Goal: Communication & Community: Answer question/provide support

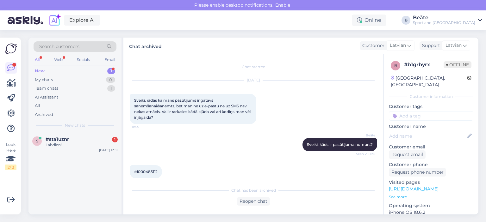
scroll to position [68, 0]
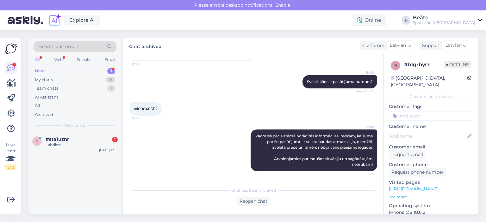
click at [76, 136] on div "s #sta1uznr 1 Labdien! [DATE] 12:51" at bounding box center [74, 143] width 93 height 23
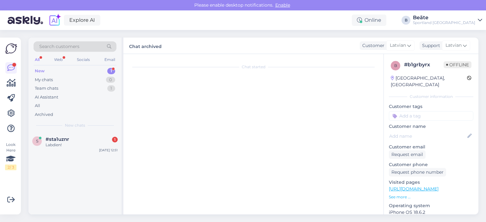
scroll to position [235, 0]
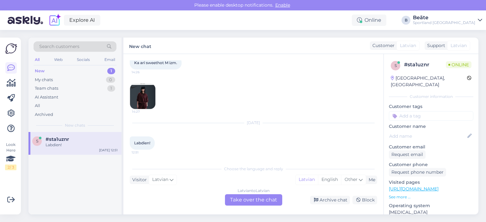
click at [263, 199] on div "Latvian to Latvian Take over the chat" at bounding box center [253, 200] width 57 height 11
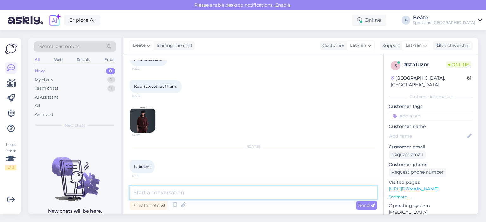
click at [248, 192] on textarea at bounding box center [253, 192] width 247 height 13
type textarea "Labdien, kā varam Jums palīdzēt?"
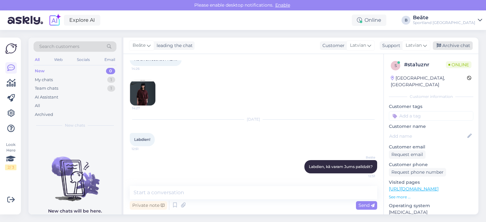
click at [453, 47] on div "Archive chat" at bounding box center [453, 45] width 40 height 9
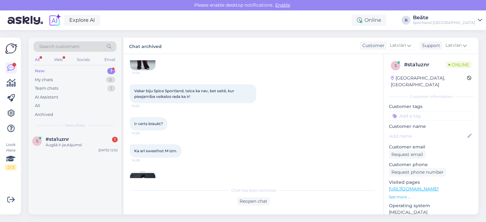
scroll to position [268, 0]
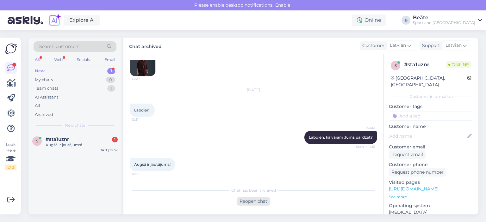
click at [252, 202] on div "Reopen chat" at bounding box center [253, 201] width 33 height 9
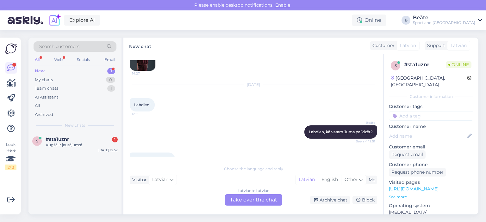
drag, startPoint x: 257, startPoint y: 201, endPoint x: 255, endPoint y: 178, distance: 22.5
click at [257, 200] on div "Latvian to Latvian Take over the chat" at bounding box center [253, 200] width 57 height 11
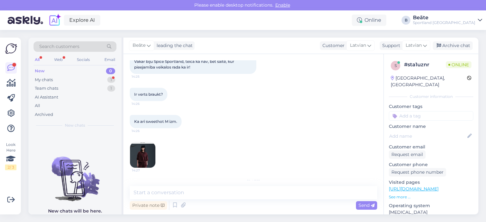
scroll to position [108, 0]
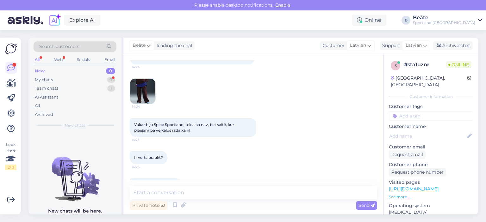
click at [150, 96] on img at bounding box center [142, 91] width 25 height 25
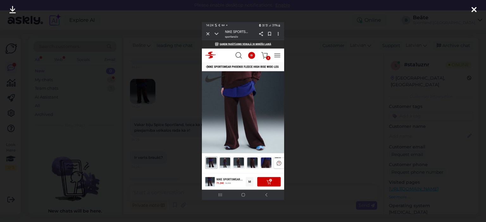
click at [318, 63] on div at bounding box center [243, 111] width 486 height 222
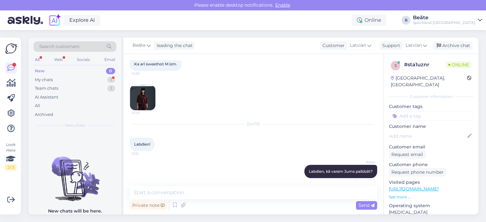
scroll to position [234, 0]
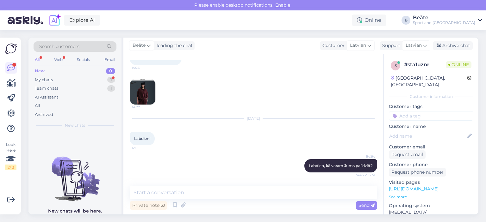
click at [150, 97] on img at bounding box center [142, 91] width 25 height 25
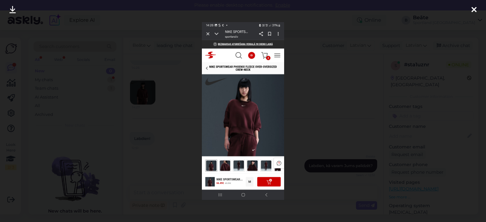
click at [324, 77] on div at bounding box center [243, 111] width 486 height 222
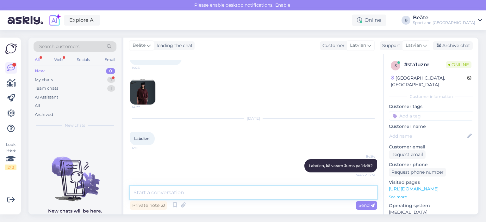
click at [223, 194] on textarea at bounding box center [253, 192] width 247 height 13
paste textarea "."
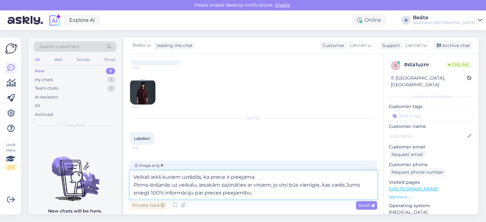
type textarea "Veikali iekš kuriem uzrādās, ka prece ir pieejama. Pirms došanās uz veikalu, ie…"
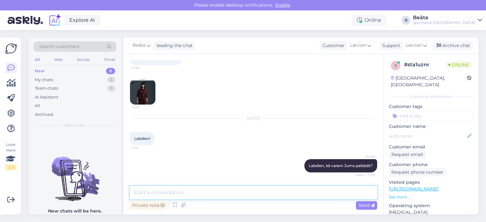
scroll to position [350, 0]
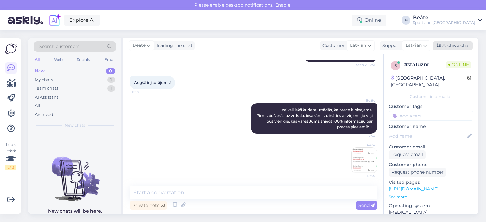
click at [449, 46] on div "Archive chat" at bounding box center [453, 45] width 40 height 9
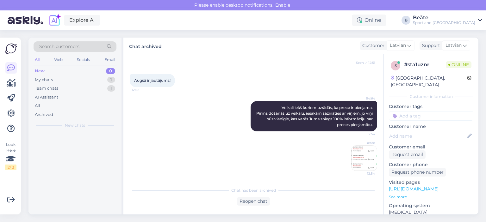
scroll to position [352, 0]
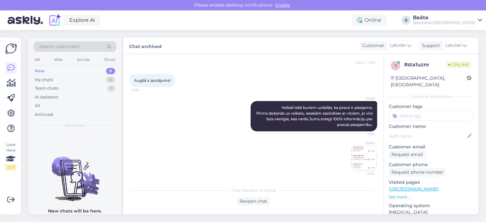
click at [352, 160] on img at bounding box center [364, 158] width 25 height 25
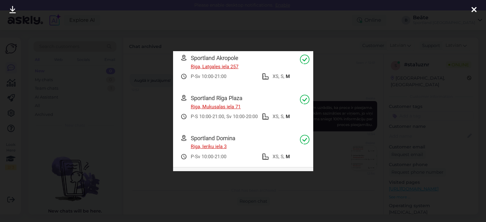
click at [163, 107] on div at bounding box center [243, 111] width 486 height 222
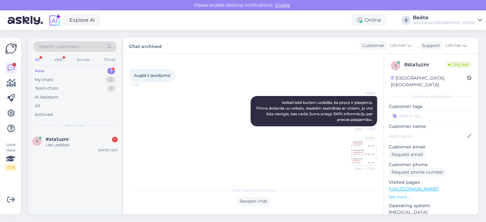
scroll to position [379, 0]
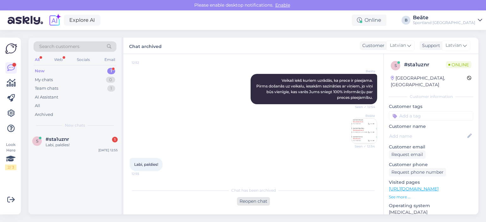
click at [258, 202] on div "Reopen chat" at bounding box center [253, 201] width 33 height 9
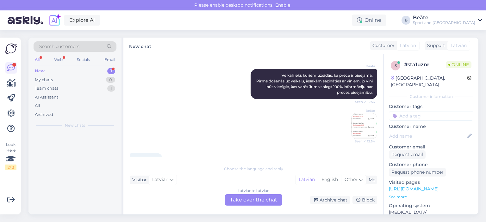
scroll to position [386, 0]
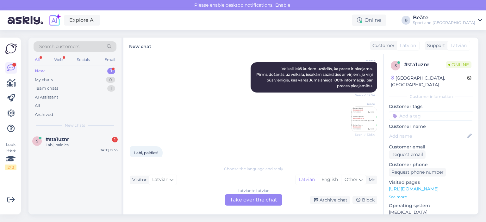
click at [268, 202] on div "Latvian to Latvian Take over the chat" at bounding box center [253, 200] width 57 height 11
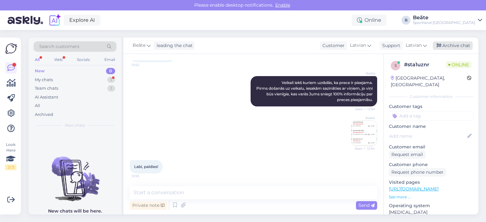
click at [451, 47] on div "Archive chat" at bounding box center [453, 45] width 40 height 9
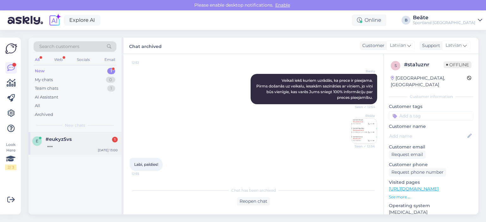
click at [57, 146] on div at bounding box center [82, 145] width 72 height 6
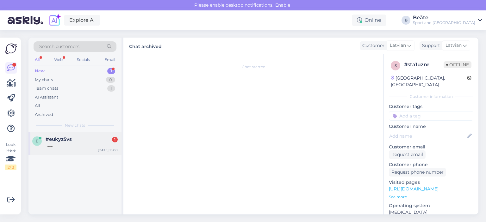
scroll to position [144, 0]
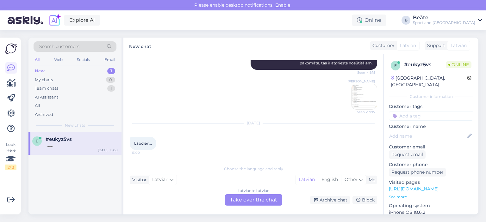
click at [249, 201] on div "Latvian to Latvian Take over the chat" at bounding box center [253, 200] width 57 height 11
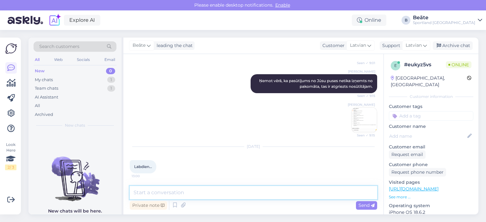
click at [256, 194] on textarea at bounding box center [253, 192] width 247 height 13
type textarea "Sveiki, kā varam Jums palīdzēt?"
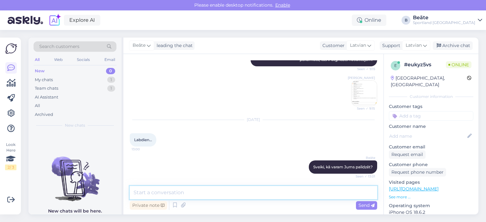
scroll to position [226, 0]
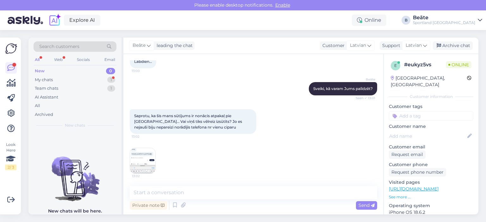
click at [149, 160] on img at bounding box center [142, 160] width 25 height 25
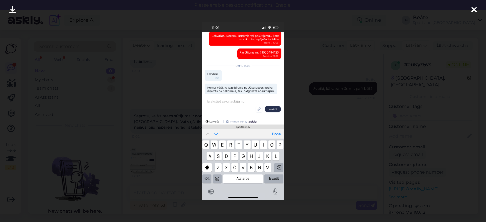
click at [337, 117] on div at bounding box center [243, 111] width 486 height 222
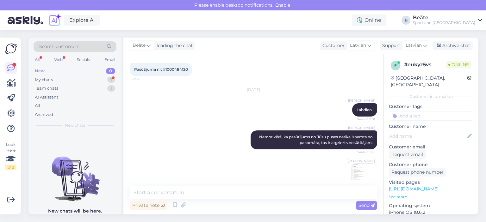
scroll to position [0, 0]
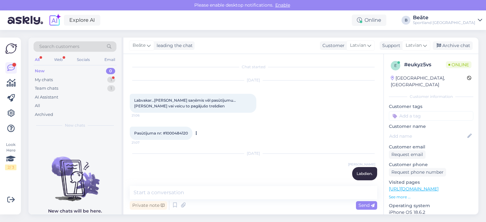
click at [182, 133] on span "Pasūtījuma nr: #1000484120" at bounding box center [161, 133] width 54 height 5
copy div "1000484120 21:07"
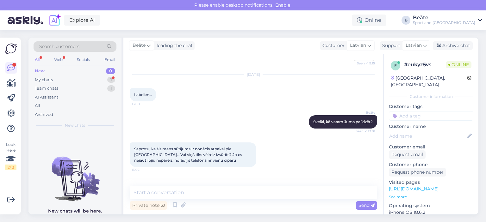
scroll to position [225, 0]
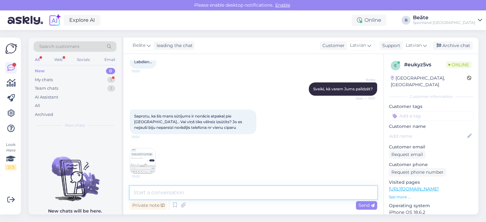
click at [218, 187] on textarea at bounding box center [253, 192] width 247 height 13
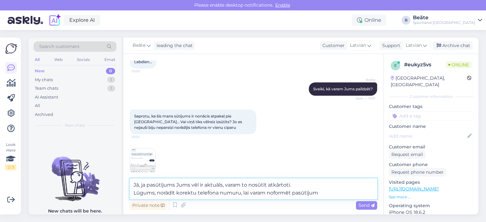
type textarea "Jā, ja pasūtījums Jums vēl ir aktuāls, varam to nosūtīt atkārtoti. Lūgums, norā…"
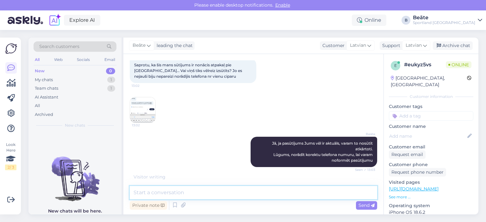
scroll to position [297, 0]
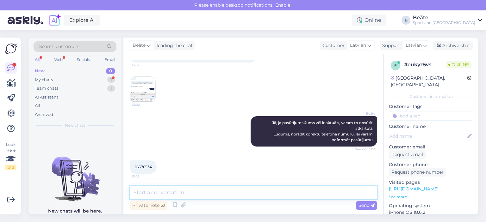
click at [220, 197] on textarea at bounding box center [253, 192] width 247 height 13
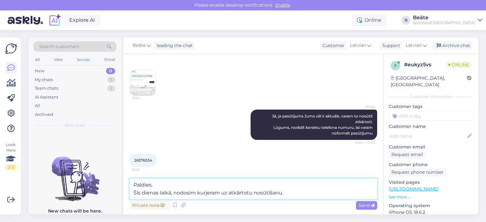
type textarea "Paldies. Šīs dienas laikā, nodosim kurjeram uz atkārtotu nosūtīšanu."
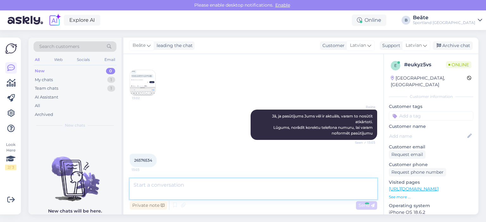
scroll to position [330, 0]
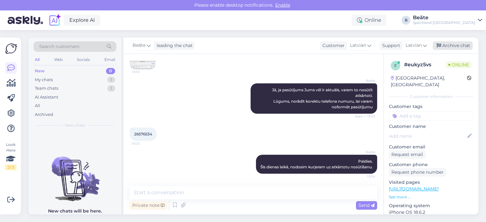
click at [443, 43] on div "Archive chat" at bounding box center [453, 45] width 40 height 9
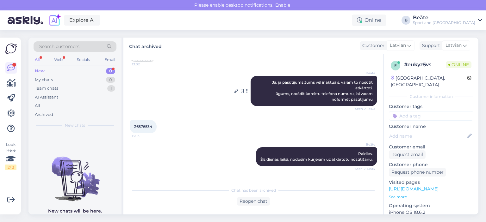
scroll to position [359, 0]
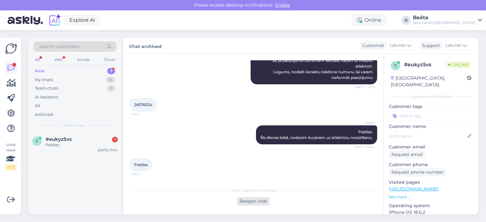
click at [249, 199] on div "Reopen chat" at bounding box center [253, 201] width 33 height 9
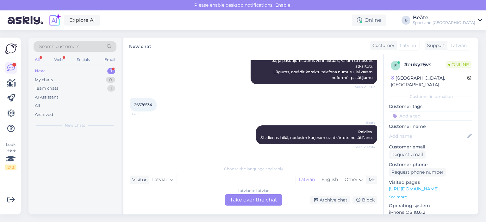
scroll to position [366, 0]
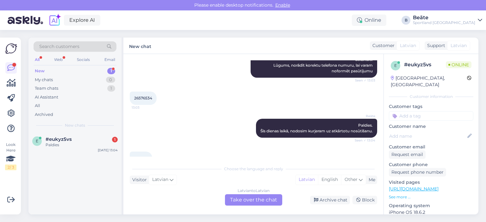
click at [239, 199] on div "Latvian to Latvian Take over the chat" at bounding box center [253, 200] width 57 height 11
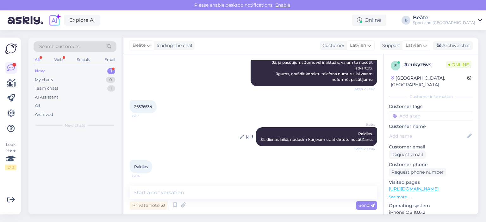
scroll to position [357, 0]
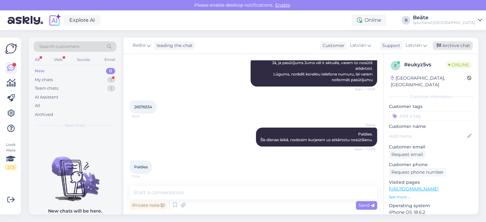
click at [447, 47] on div "Archive chat" at bounding box center [453, 45] width 40 height 9
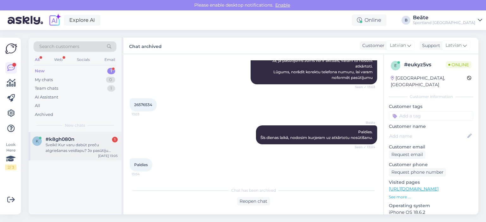
click at [67, 143] on div "Sveiki! Kur varu dabūt preču atgriešanas veidlapu? Jo pasūtīju preci bet maisiņ…" at bounding box center [82, 147] width 72 height 11
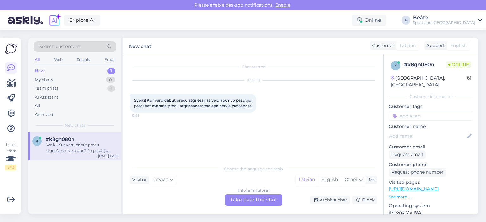
click at [244, 198] on div "Latvian to Latvian Take over the chat" at bounding box center [253, 200] width 57 height 11
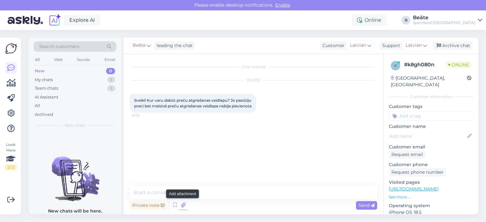
click at [184, 203] on icon at bounding box center [183, 205] width 9 height 9
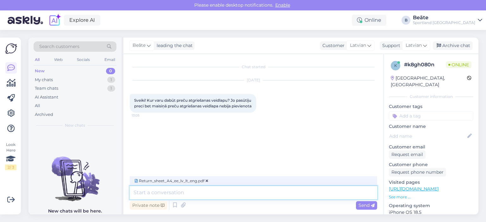
click at [243, 194] on textarea at bounding box center [253, 192] width 247 height 13
type textarea "Sveiki, nosūtu Jums atgriešanas veidlapu!"
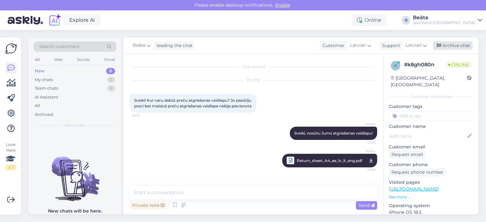
click at [458, 44] on div "Archive chat" at bounding box center [453, 45] width 40 height 9
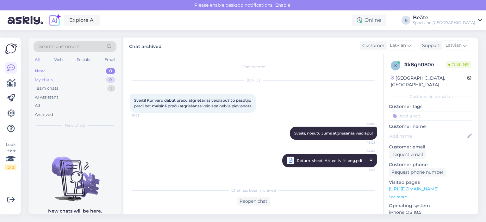
click at [51, 80] on div "My chats" at bounding box center [44, 80] width 18 height 6
click at [41, 87] on div "Team chats" at bounding box center [46, 88] width 23 height 6
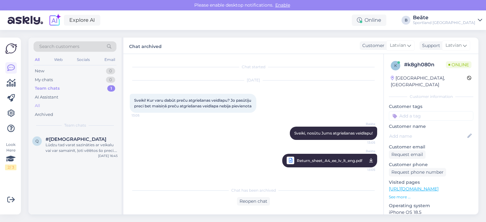
click at [40, 105] on div "All" at bounding box center [75, 106] width 83 height 9
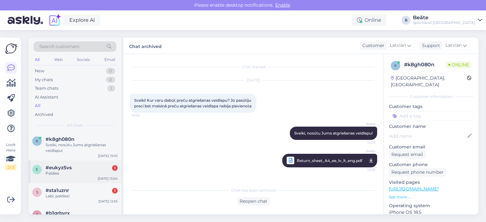
click at [61, 171] on div "Paldies" at bounding box center [82, 174] width 72 height 6
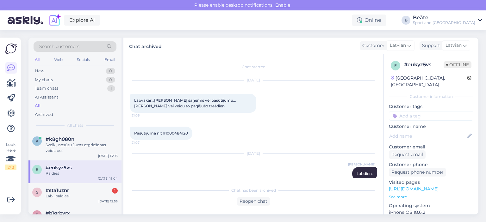
scroll to position [359, 0]
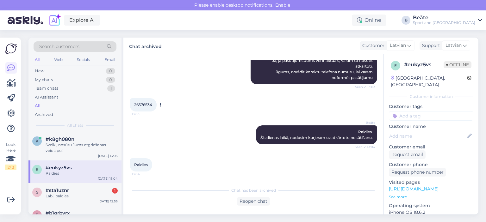
click at [144, 104] on span "26576534" at bounding box center [143, 105] width 18 height 5
copy div "26576534 13:03"
click at [255, 201] on div "Reopen chat" at bounding box center [253, 201] width 33 height 9
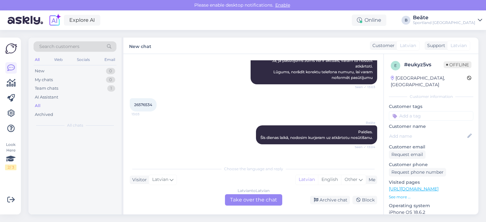
click at [254, 197] on div "Latvian to Latvian Take over the chat" at bounding box center [253, 200] width 57 height 11
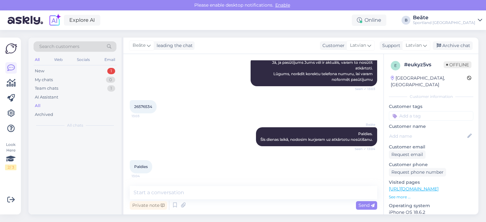
scroll to position [357, 0]
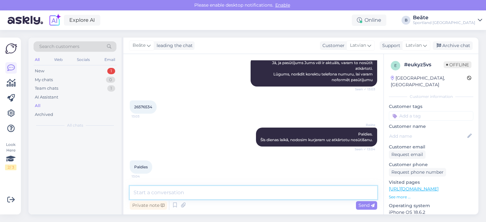
click at [249, 193] on textarea at bounding box center [253, 192] width 247 height 13
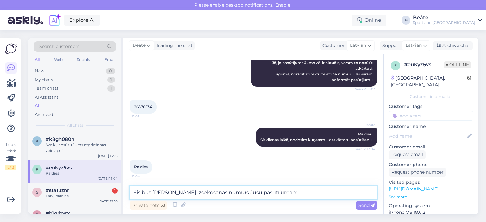
paste textarea "CC865184115EE"
type textarea "Šis būs [PERSON_NAME] izsekošanas numurs Jūsu pasūtījumam - CC865184115EE"
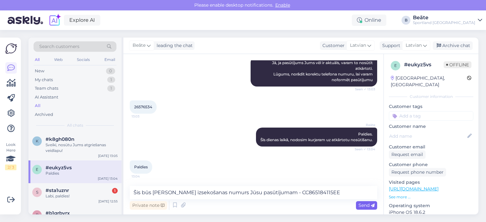
click at [364, 203] on span "Send" at bounding box center [366, 206] width 16 height 6
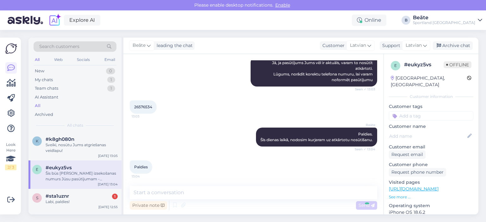
scroll to position [390, 0]
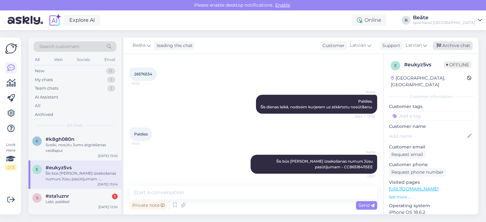
click at [448, 43] on div "Archive chat" at bounding box center [453, 45] width 40 height 9
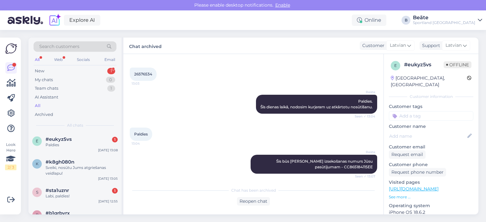
scroll to position [419, 0]
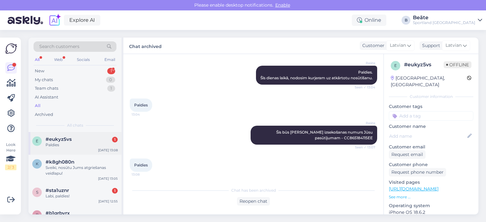
click at [67, 143] on div "Paldies" at bounding box center [82, 145] width 72 height 6
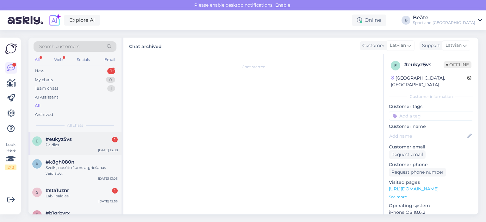
scroll to position [441, 0]
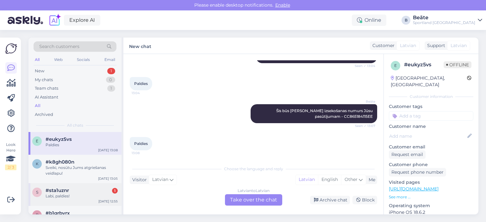
click at [80, 190] on div "#sta1uznr 1" at bounding box center [82, 191] width 72 height 6
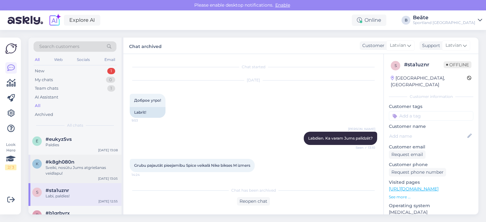
scroll to position [379, 0]
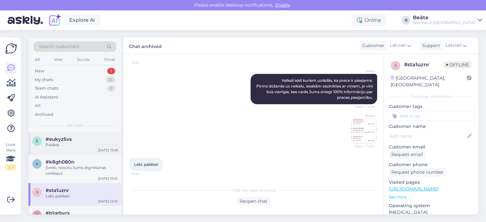
click at [75, 140] on div "#eukyz5vs" at bounding box center [82, 140] width 72 height 6
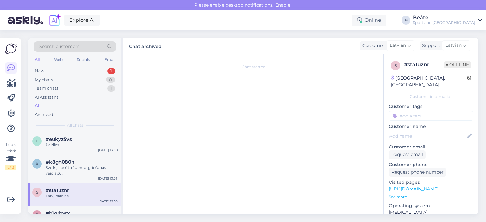
scroll to position [441, 0]
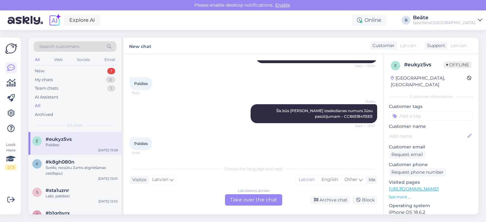
click at [253, 202] on div "Latvian to Latvian Take over the chat" at bounding box center [253, 200] width 57 height 11
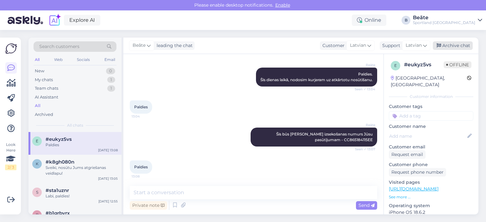
click at [467, 44] on div "Archive chat" at bounding box center [453, 45] width 40 height 9
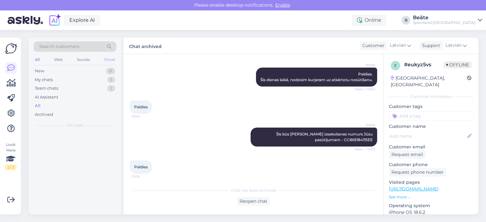
scroll to position [419, 0]
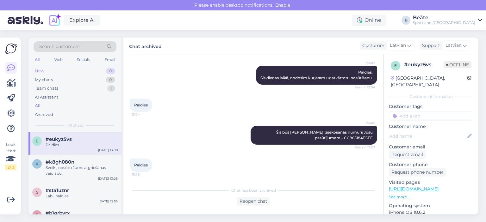
click at [50, 68] on div "New 0" at bounding box center [75, 71] width 83 height 9
